Goal: Transaction & Acquisition: Book appointment/travel/reservation

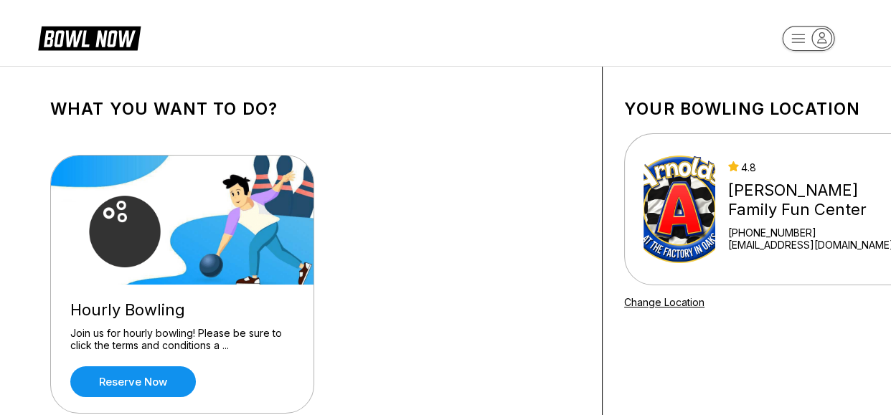
click at [683, 251] on img at bounding box center [679, 210] width 72 height 108
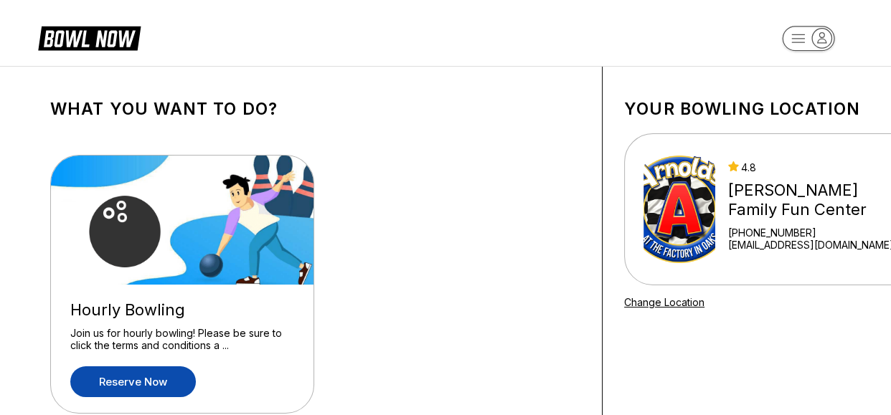
click at [138, 384] on link "Reserve now" at bounding box center [132, 381] width 125 height 31
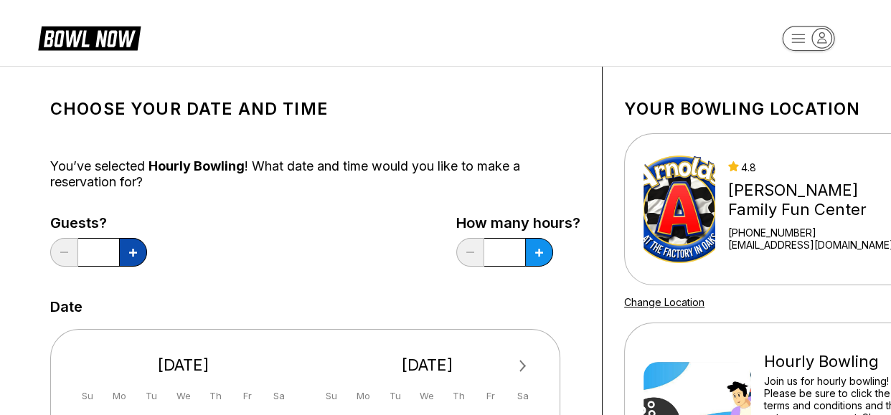
click at [133, 253] on icon at bounding box center [133, 253] width 8 height 8
click at [133, 254] on icon at bounding box center [133, 253] width 8 height 8
type input "*"
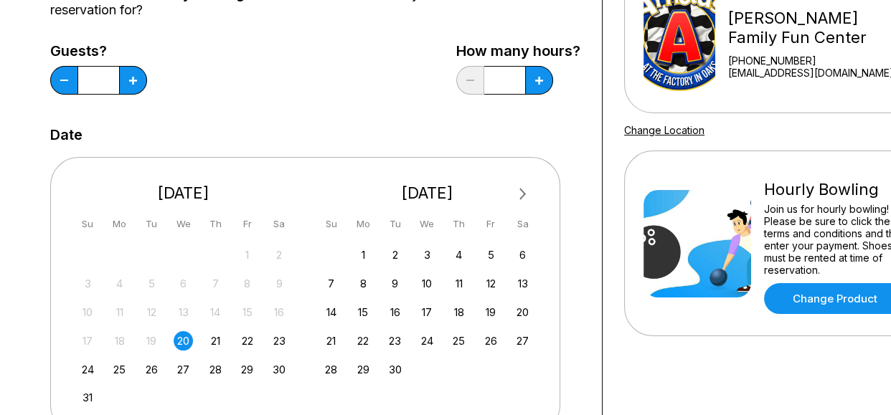
scroll to position [201, 0]
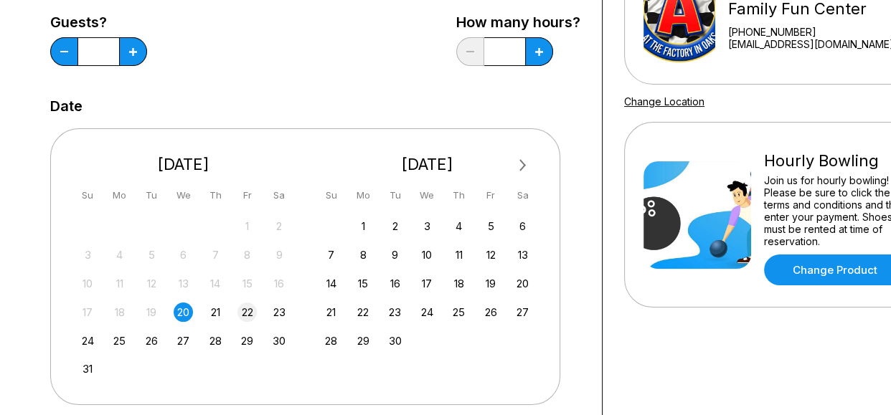
click at [249, 312] on div "22" at bounding box center [246, 312] width 19 height 19
click at [591, 191] on div "Choose your Date and time You’ve selected Hourly Bowling ! What date and time w…" at bounding box center [316, 288] width 574 height 845
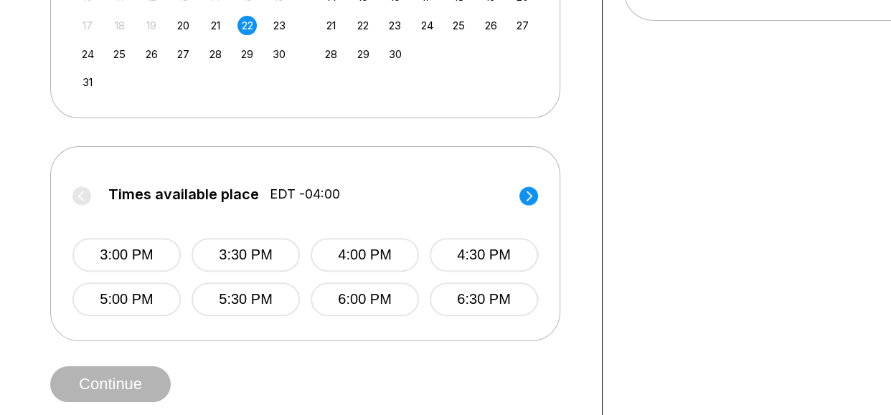
scroll to position [516, 0]
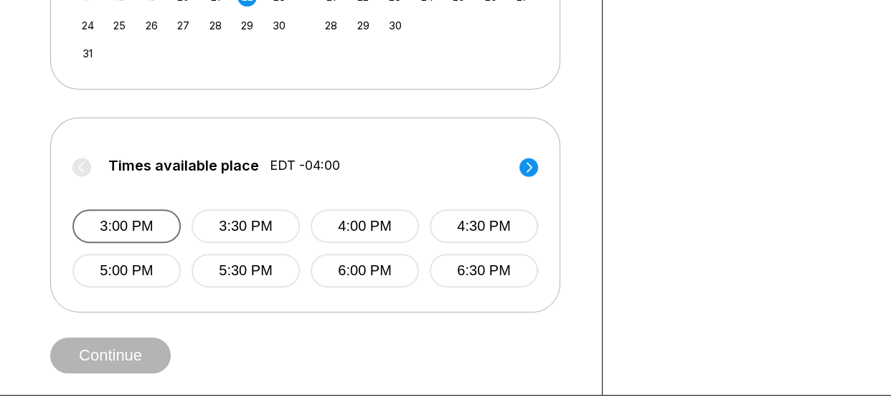
click at [112, 226] on button "3:00 PM" at bounding box center [126, 226] width 108 height 34
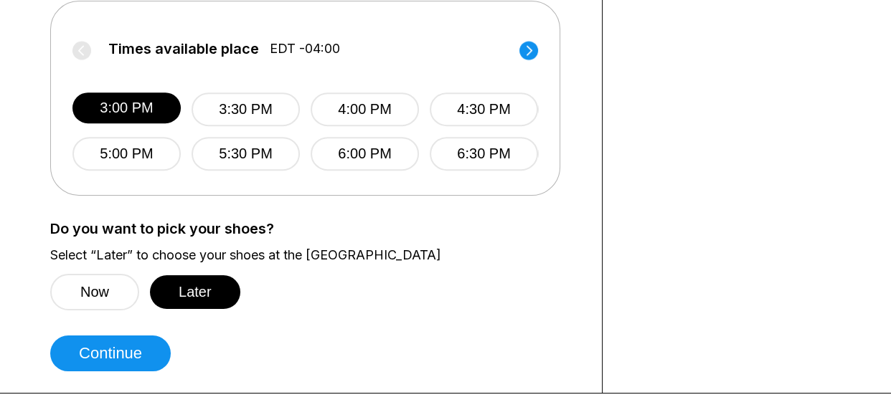
scroll to position [645, 0]
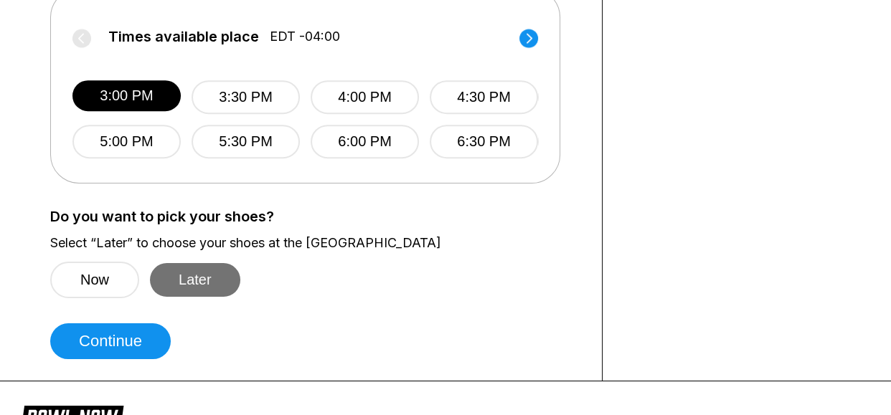
click at [195, 279] on button "Later" at bounding box center [195, 280] width 90 height 34
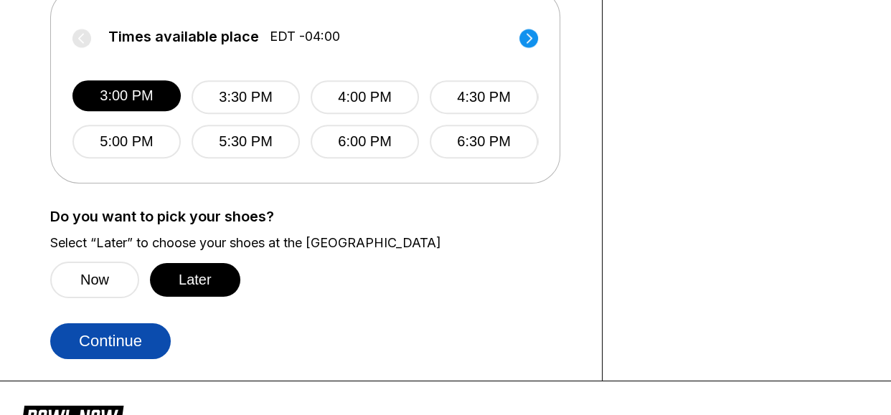
click at [104, 341] on button "Continue" at bounding box center [110, 341] width 120 height 36
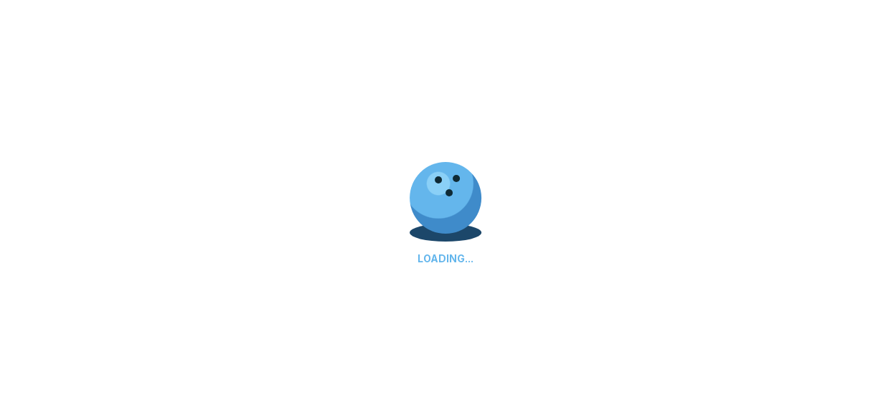
select select "**"
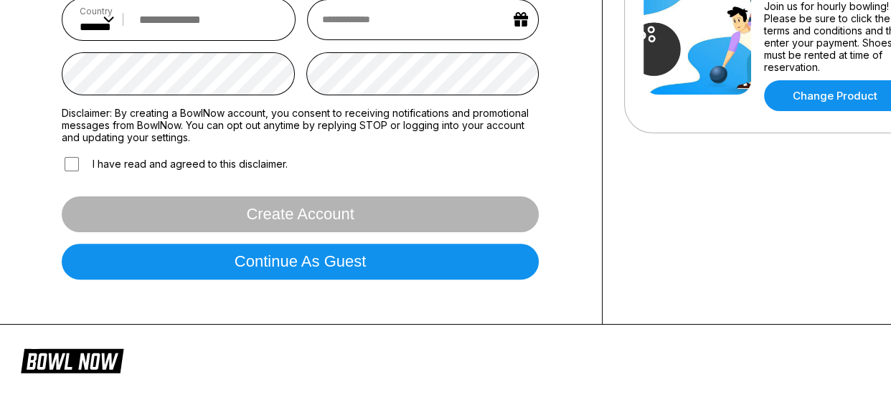
scroll to position [338, 0]
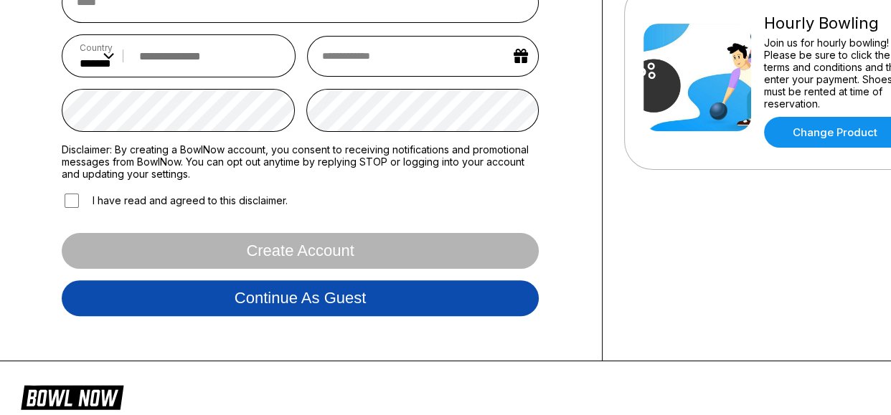
click at [291, 301] on button "Continue as guest" at bounding box center [300, 298] width 477 height 36
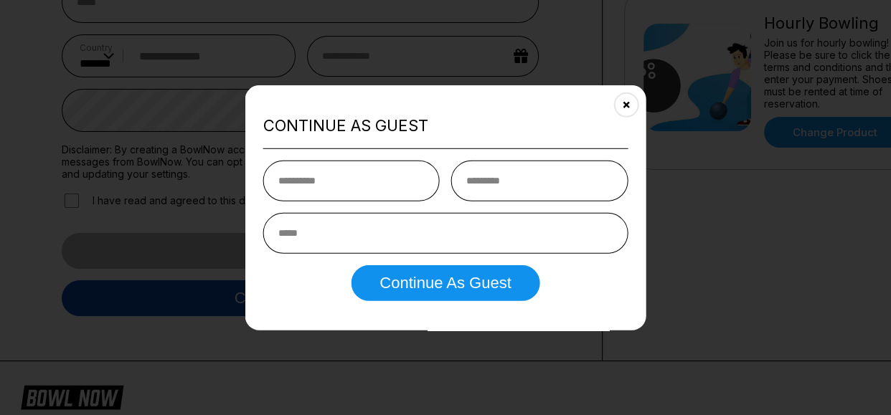
scroll to position [267, 0]
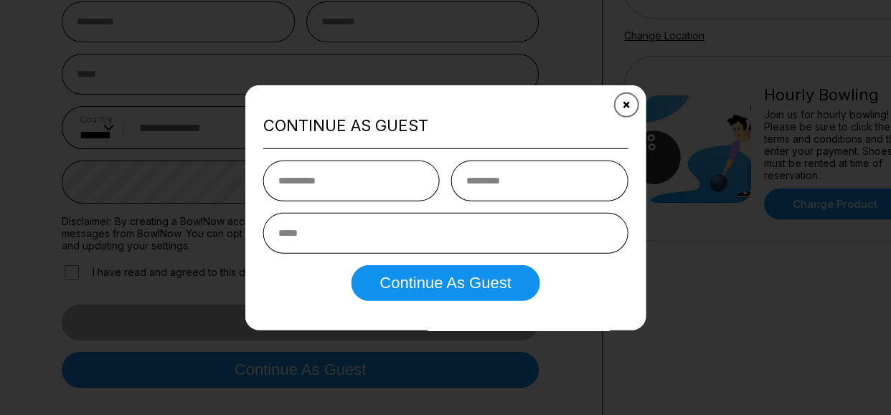
click at [630, 102] on icon "Close" at bounding box center [625, 104] width 11 height 11
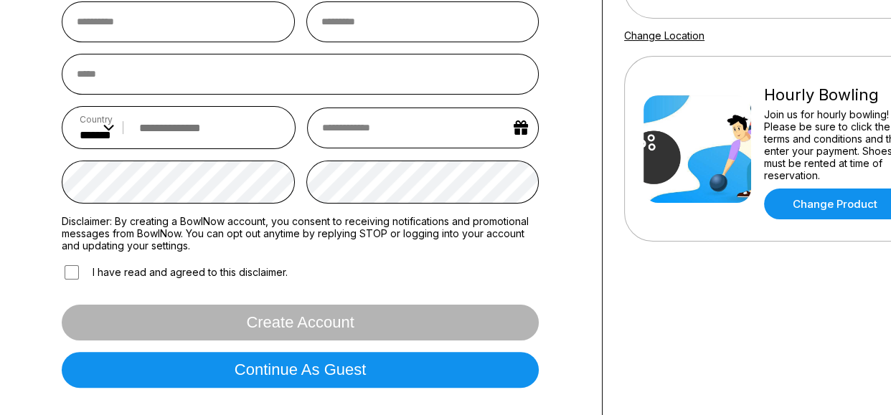
click at [17, 316] on div "Sign In Sign in with Facebook Sign in with Google Sign in with Email Sign in wi…" at bounding box center [445, 116] width 891 height 632
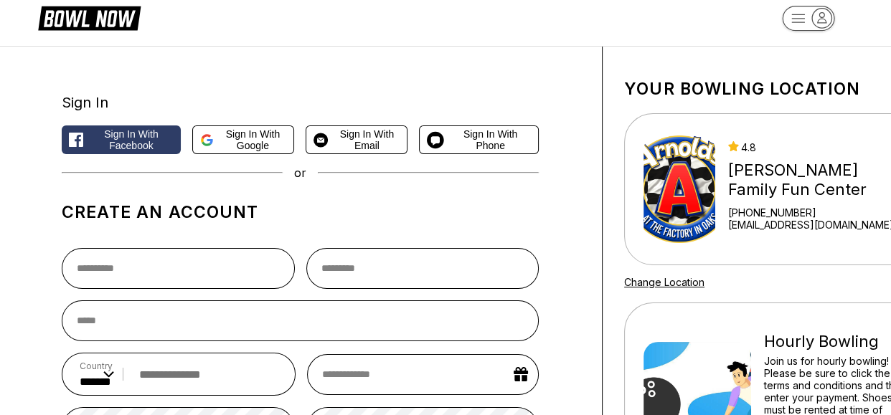
scroll to position [0, 0]
